Goal: Find specific page/section: Find specific page/section

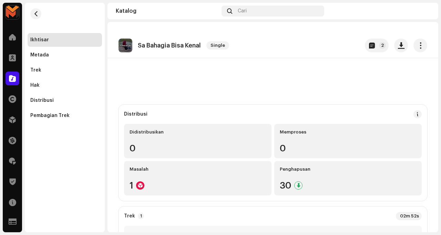
scroll to position [85, 0]
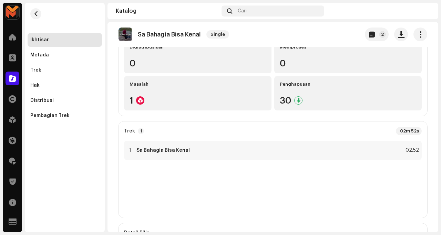
click at [12, 81] on span at bounding box center [12, 79] width 7 height 6
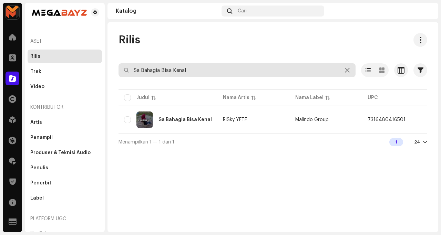
click at [192, 73] on input "Sa Bahagia Bisa Kenal" at bounding box center [237, 70] width 237 height 14
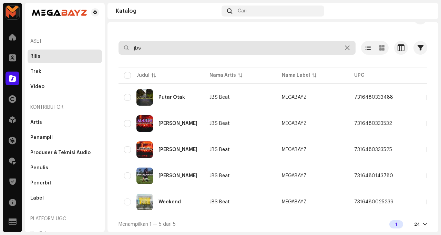
scroll to position [25, 0]
type input "jbs"
